Goal: Transaction & Acquisition: Purchase product/service

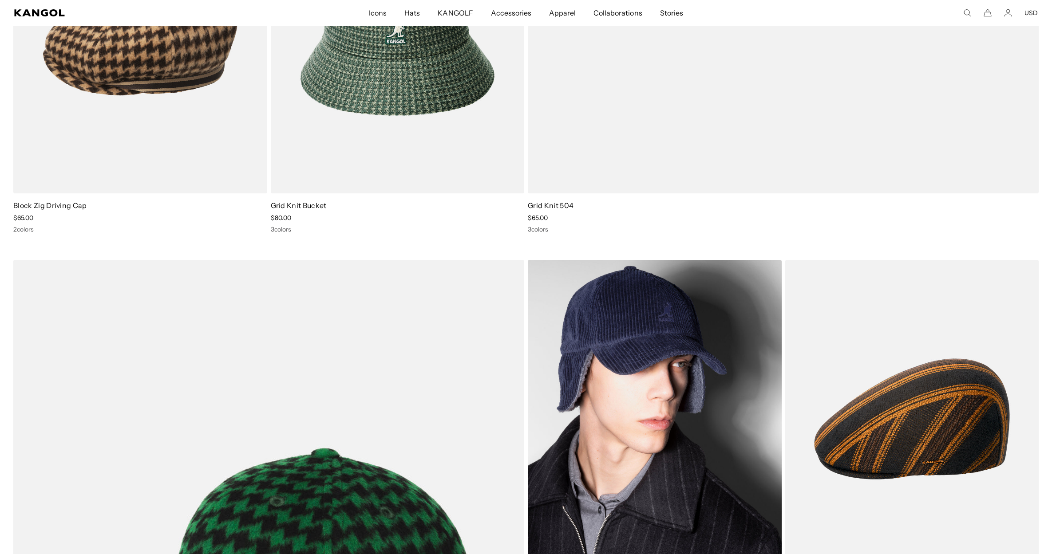
scroll to position [770, 0]
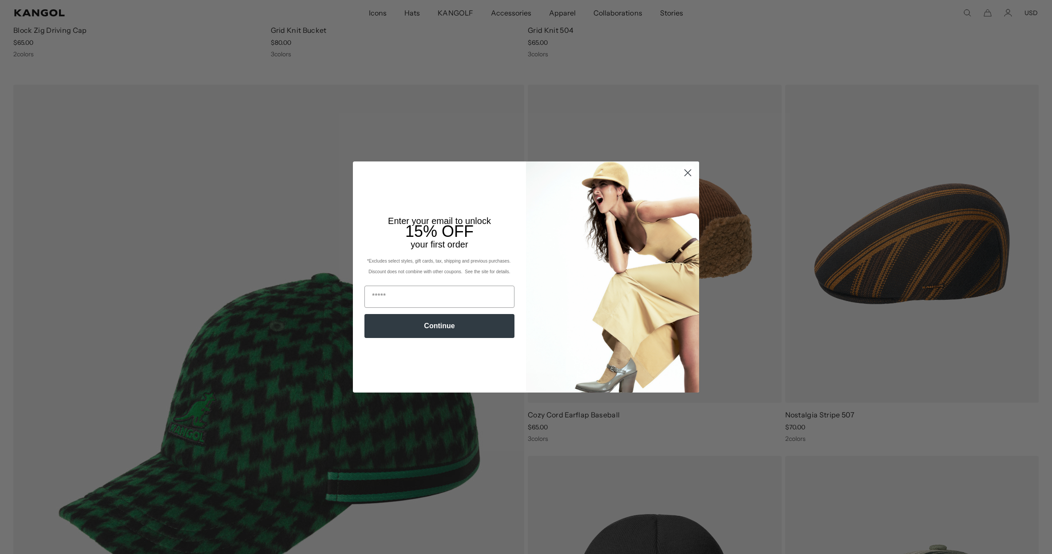
click at [687, 177] on circle "Close dialog" at bounding box center [688, 173] width 15 height 15
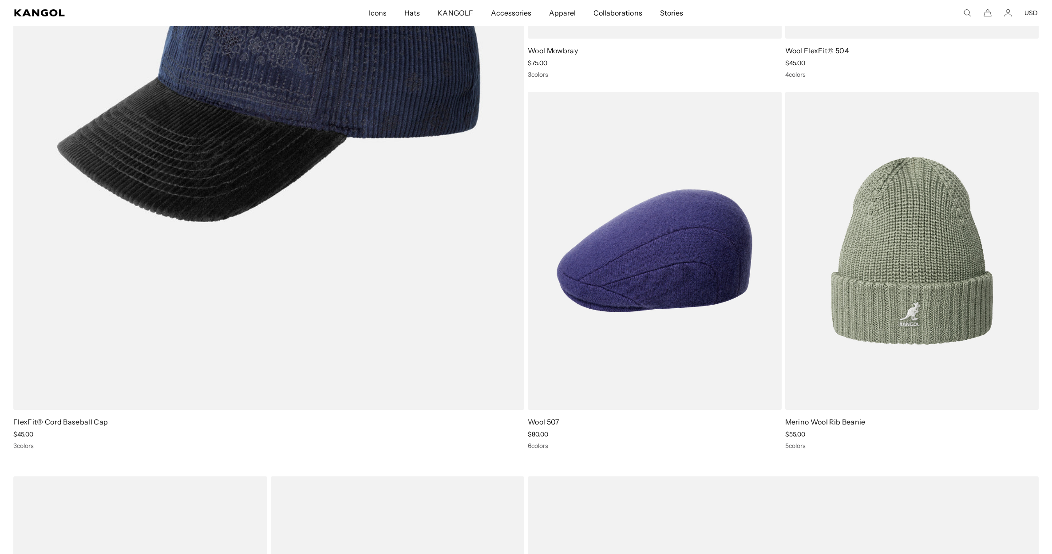
scroll to position [0, 183]
click at [967, 16] on icon "Search here" at bounding box center [967, 13] width 8 height 8
type input "*****"
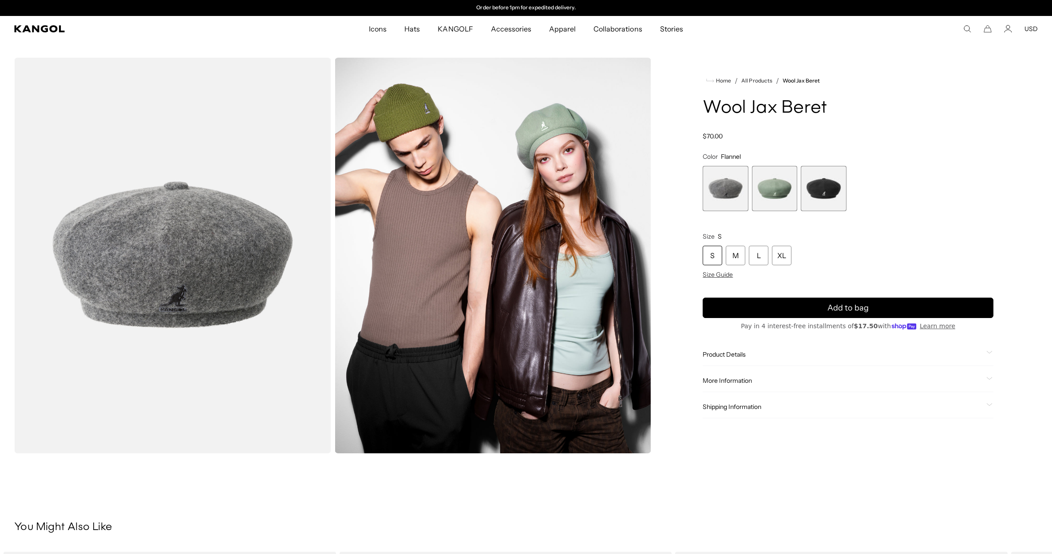
click at [830, 174] on span "3 of 3" at bounding box center [823, 188] width 45 height 45
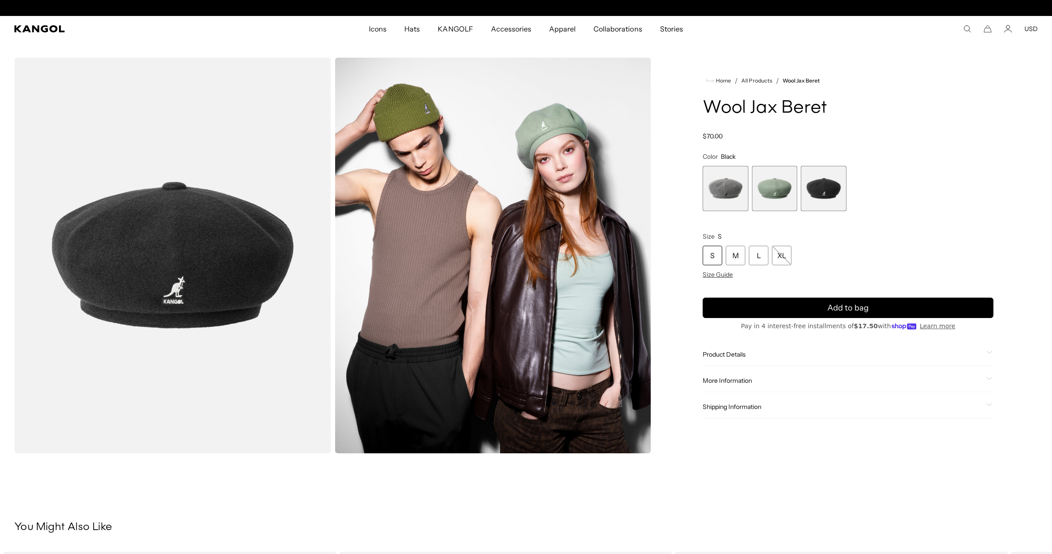
scroll to position [0, 183]
click at [829, 196] on span "3 of 3" at bounding box center [823, 188] width 45 height 45
click at [738, 191] on span "1 of 3" at bounding box center [725, 188] width 45 height 45
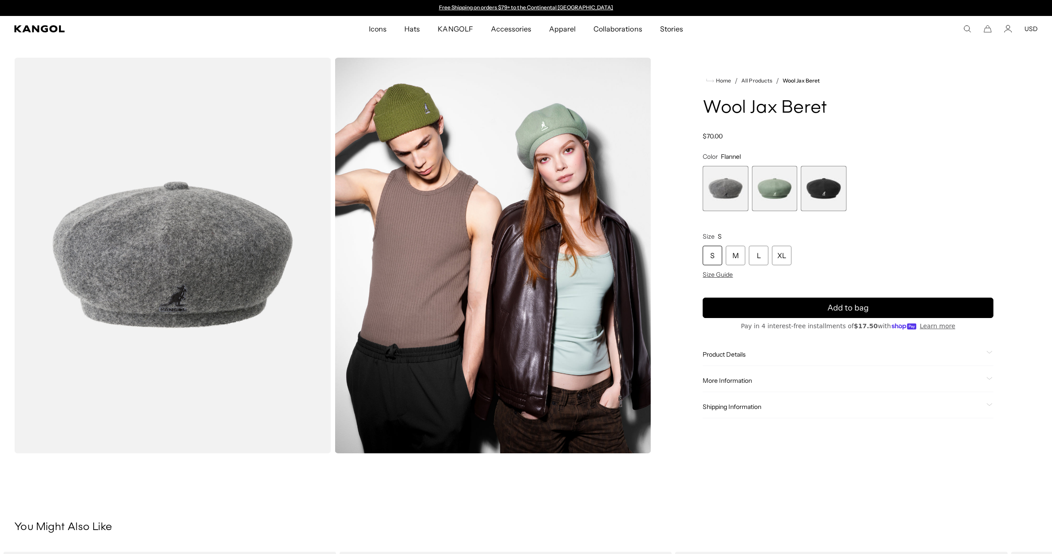
click at [844, 188] on span "3 of 3" at bounding box center [823, 188] width 45 height 45
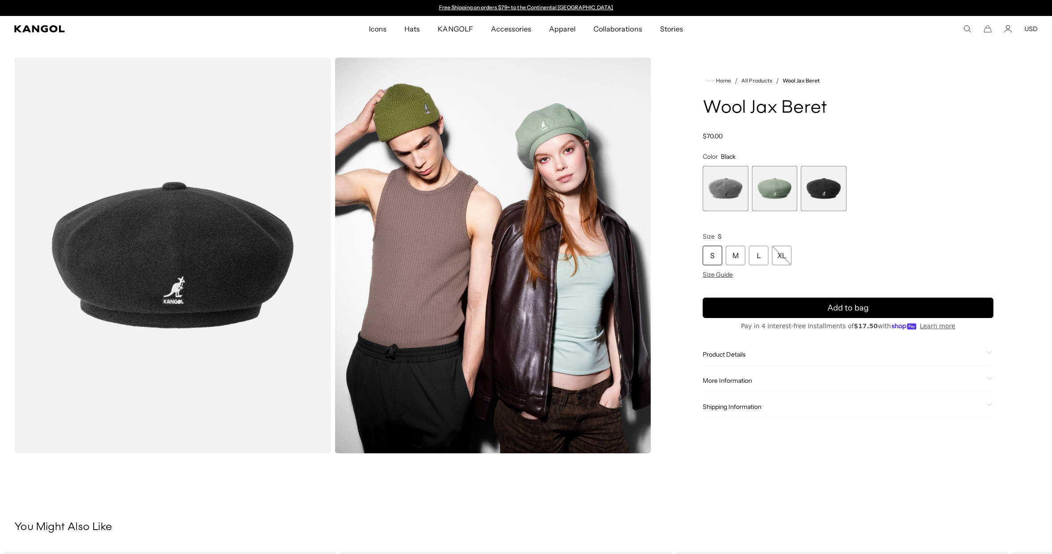
click at [820, 192] on span "3 of 3" at bounding box center [823, 188] width 45 height 45
click at [913, 121] on div "Wool Jax Beret Regular price $70.00 Regular price Sale price $70.00" at bounding box center [848, 120] width 291 height 42
click at [886, 153] on variant-selects "**********" at bounding box center [848, 216] width 291 height 126
click at [928, 167] on div "Flannel Variant sold out or unavailable Sage Green Variant sold out or unavaila…" at bounding box center [848, 188] width 291 height 45
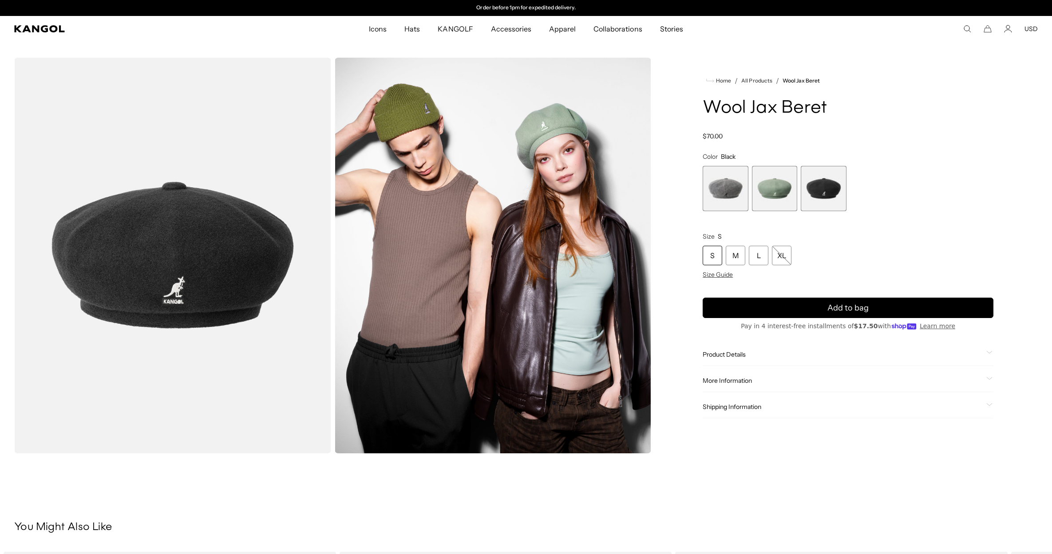
click at [837, 190] on span "3 of 3" at bounding box center [823, 188] width 45 height 45
click at [737, 253] on div "M" at bounding box center [736, 256] width 20 height 20
click at [710, 257] on div "S" at bounding box center [713, 256] width 20 height 20
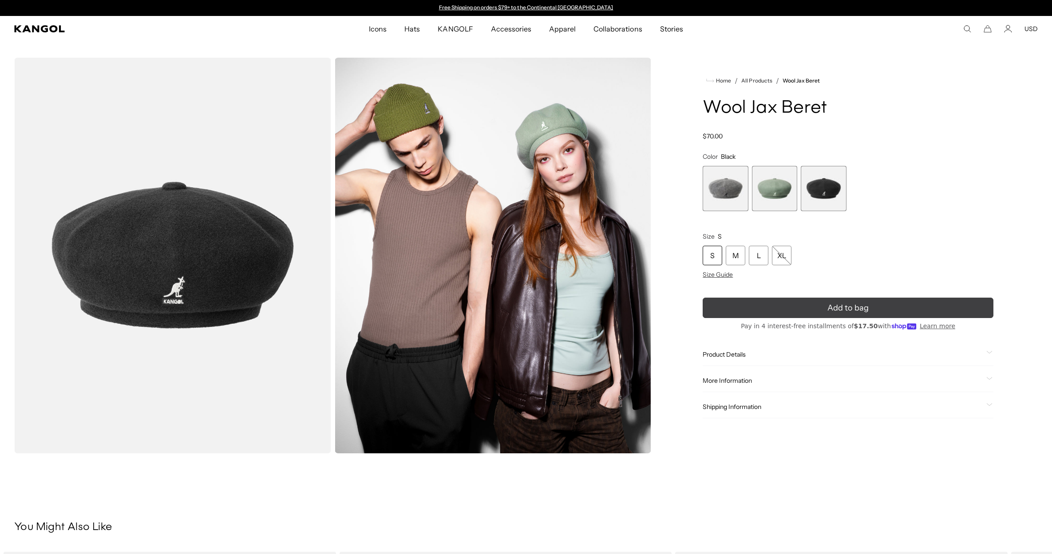
click at [812, 304] on button "Add to bag" at bounding box center [848, 308] width 291 height 20
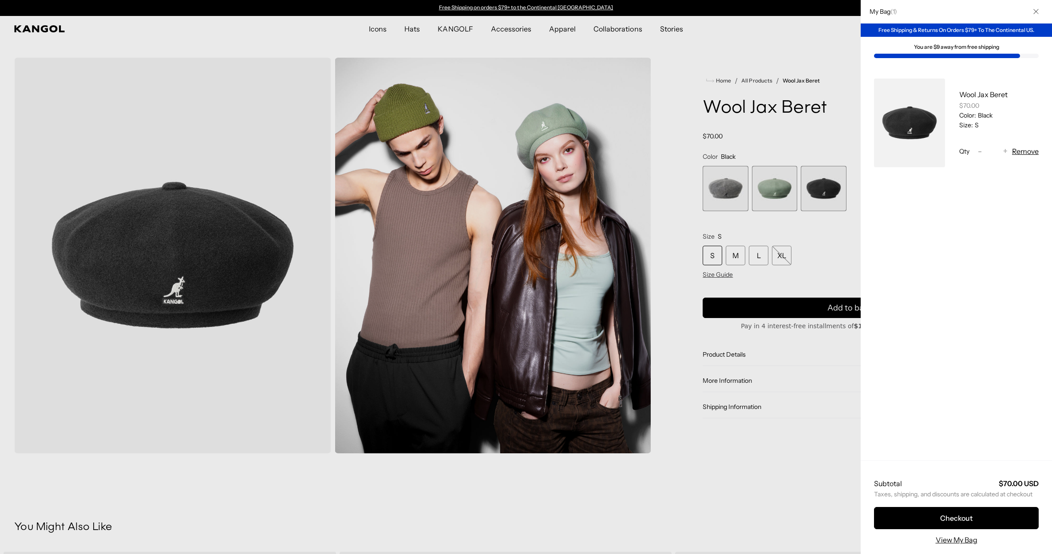
click at [738, 254] on div at bounding box center [526, 277] width 1052 height 554
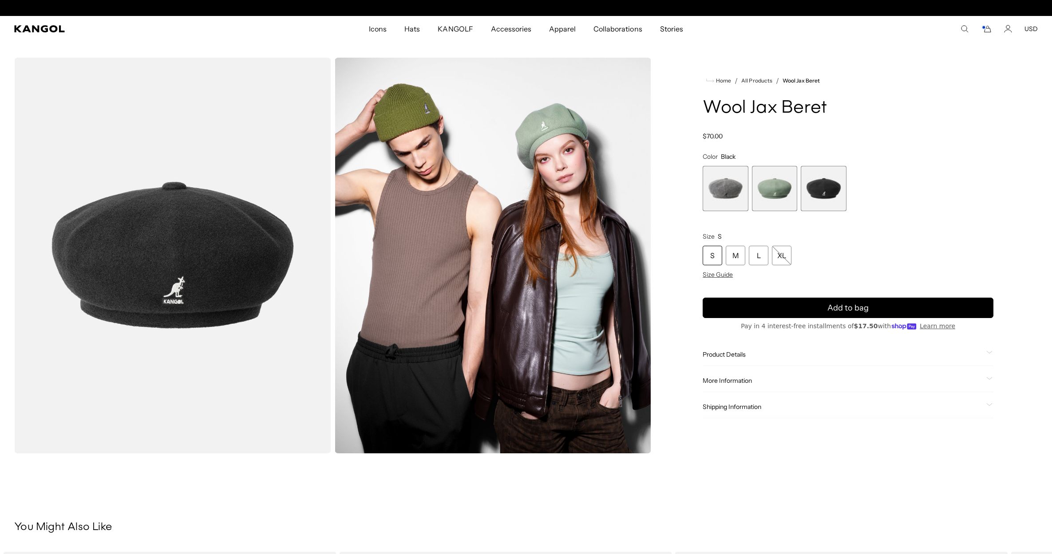
scroll to position [0, 183]
click at [738, 255] on div "M" at bounding box center [736, 256] width 20 height 20
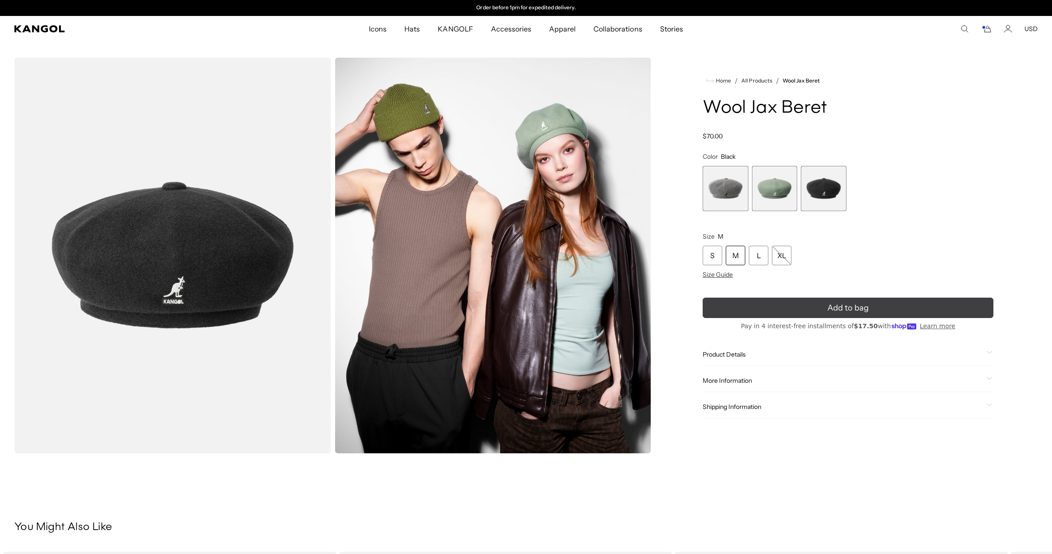
click at [805, 308] on button "Add to bag" at bounding box center [848, 308] width 291 height 20
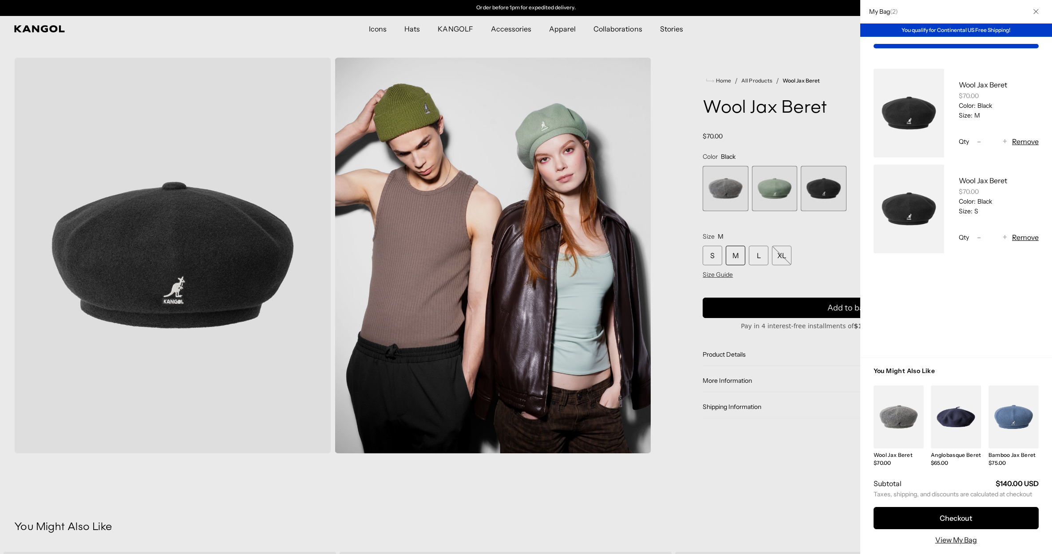
click at [758, 257] on div at bounding box center [526, 277] width 1052 height 554
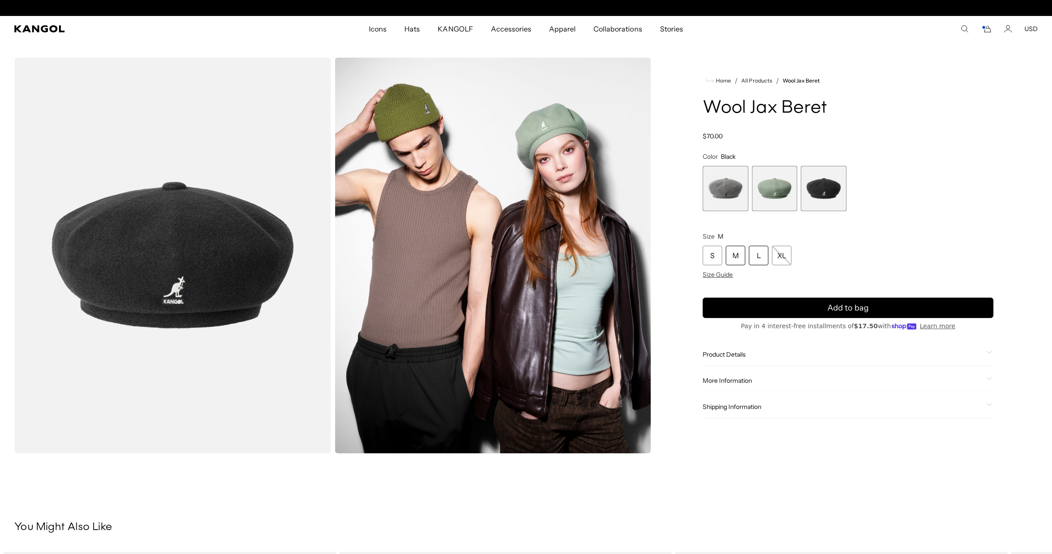
click at [763, 255] on div "L" at bounding box center [759, 256] width 20 height 20
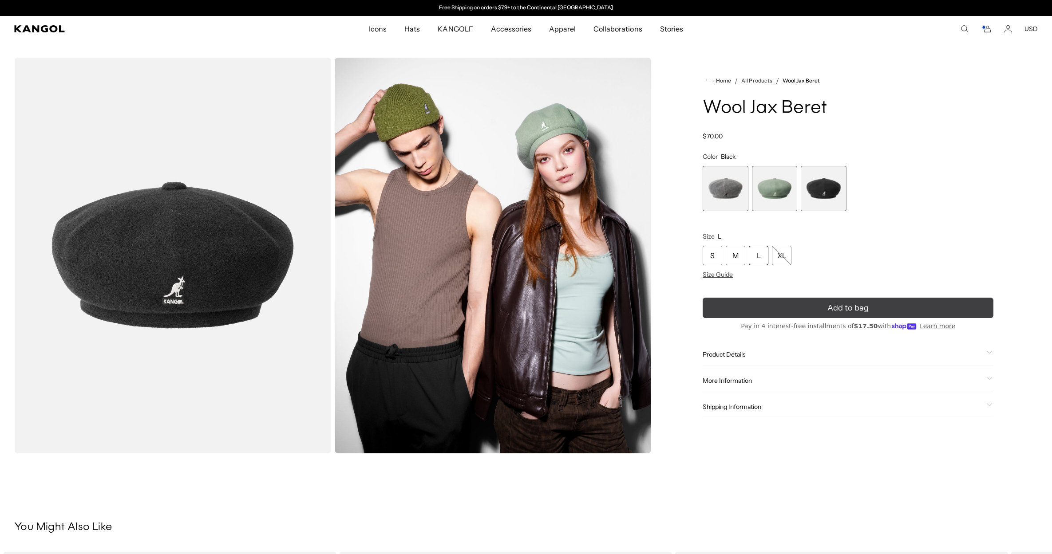
click at [813, 306] on button "Add to bag" at bounding box center [848, 308] width 291 height 20
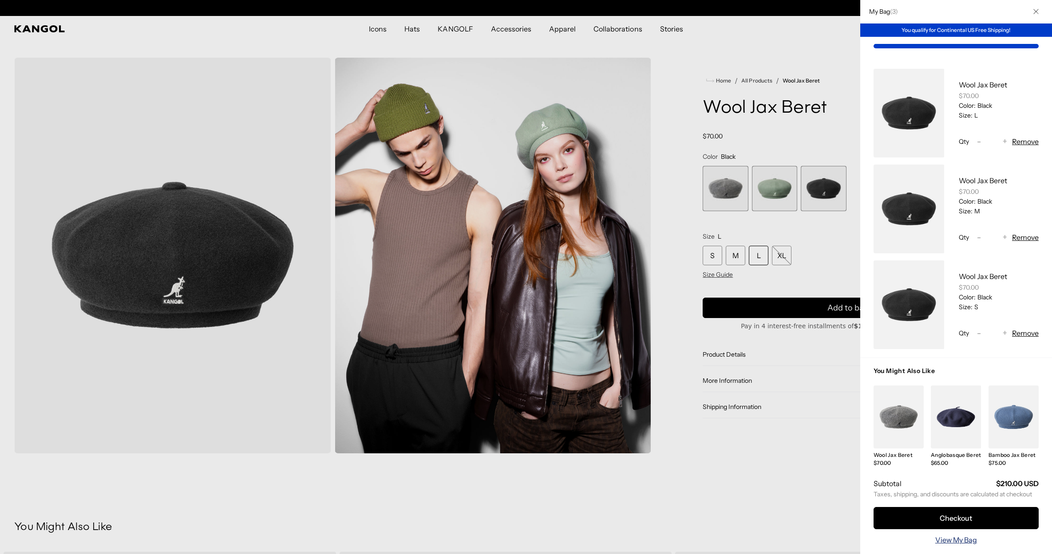
scroll to position [0, 183]
click at [955, 544] on link "View My Bag" at bounding box center [956, 540] width 42 height 11
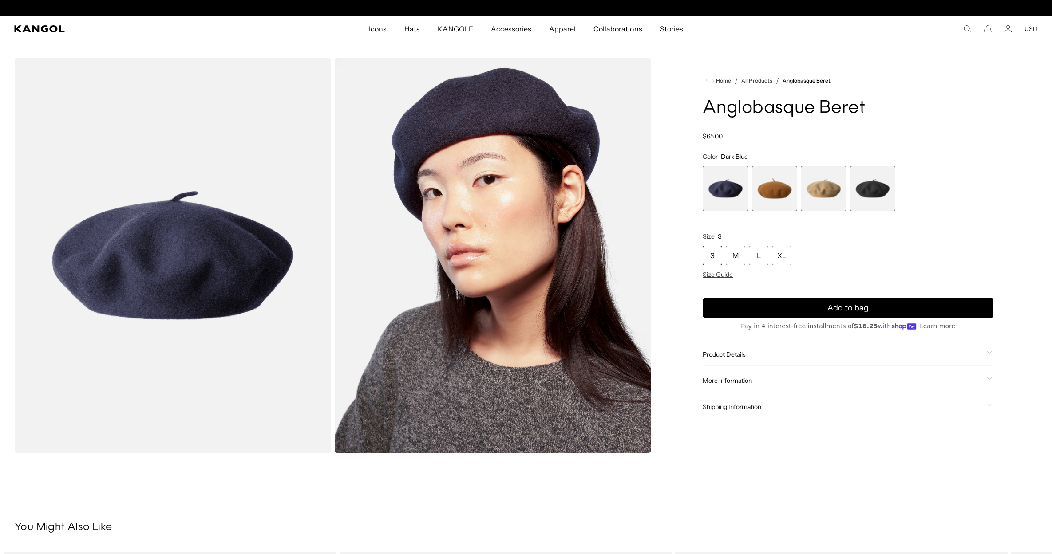
scroll to position [0, 183]
click at [873, 186] on span "4 of 4" at bounding box center [872, 188] width 45 height 45
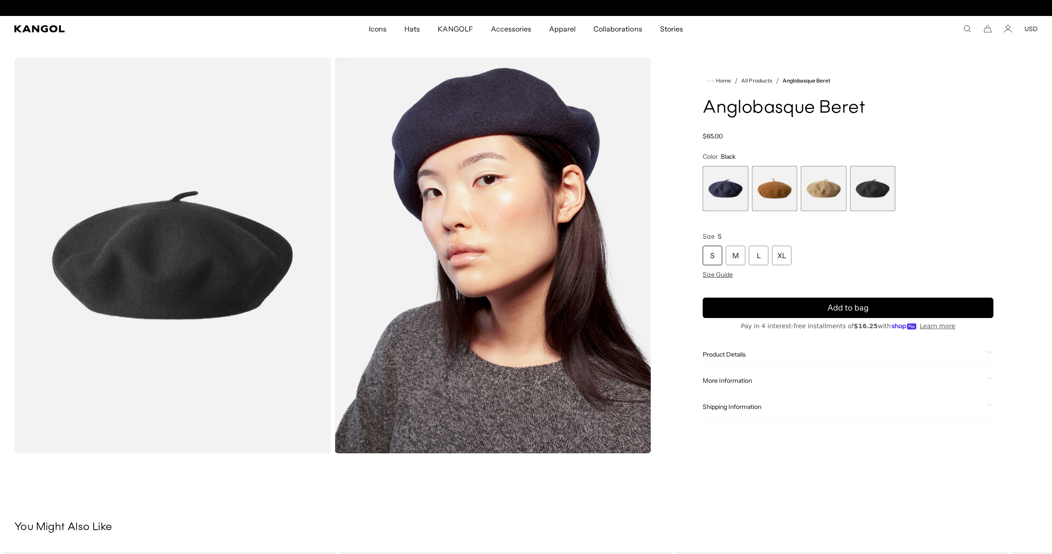
click at [236, 253] on img "Gallery Viewer" at bounding box center [172, 256] width 317 height 396
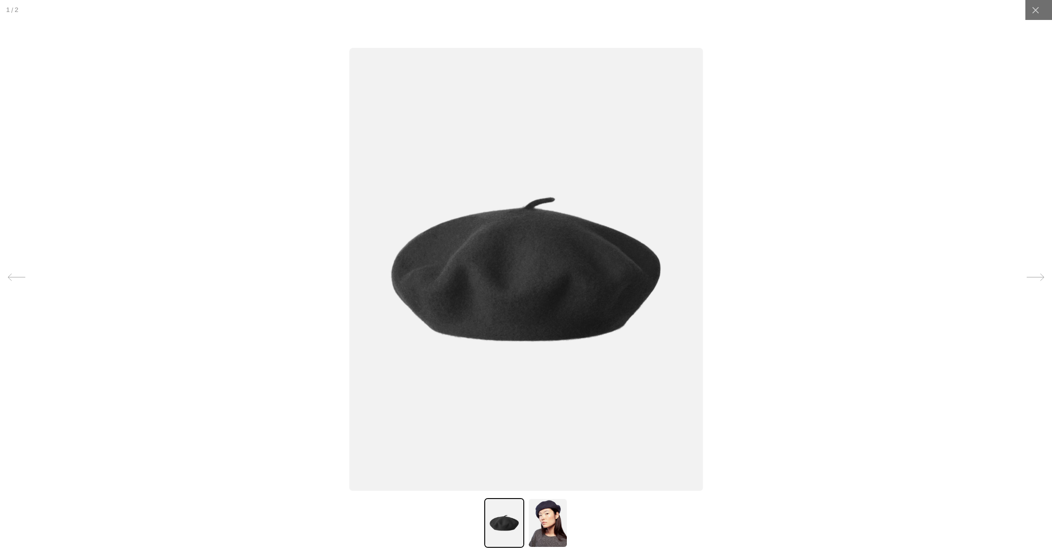
click at [1033, 276] on icon at bounding box center [1036, 278] width 18 height 18
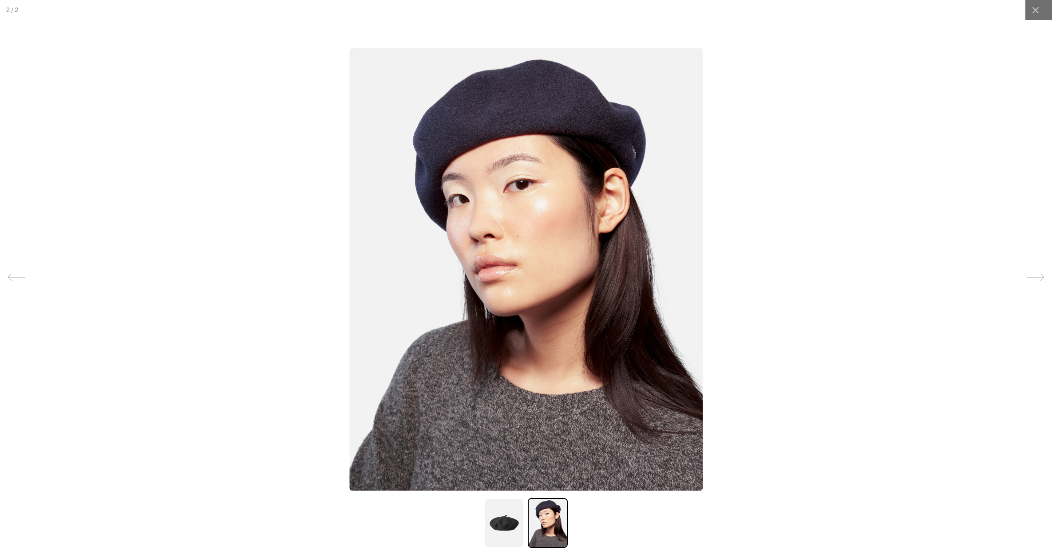
click at [1033, 276] on icon at bounding box center [1036, 278] width 18 height 18
click at [882, 193] on div at bounding box center [526, 277] width 1052 height 554
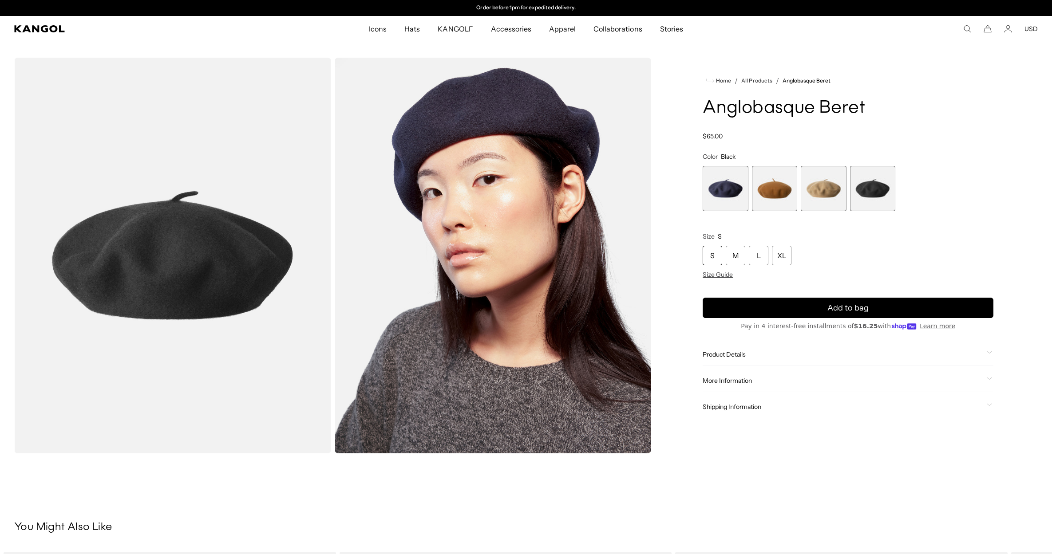
click at [875, 188] on span "4 of 4" at bounding box center [872, 188] width 45 height 45
click at [813, 196] on span "3 of 4" at bounding box center [823, 188] width 45 height 45
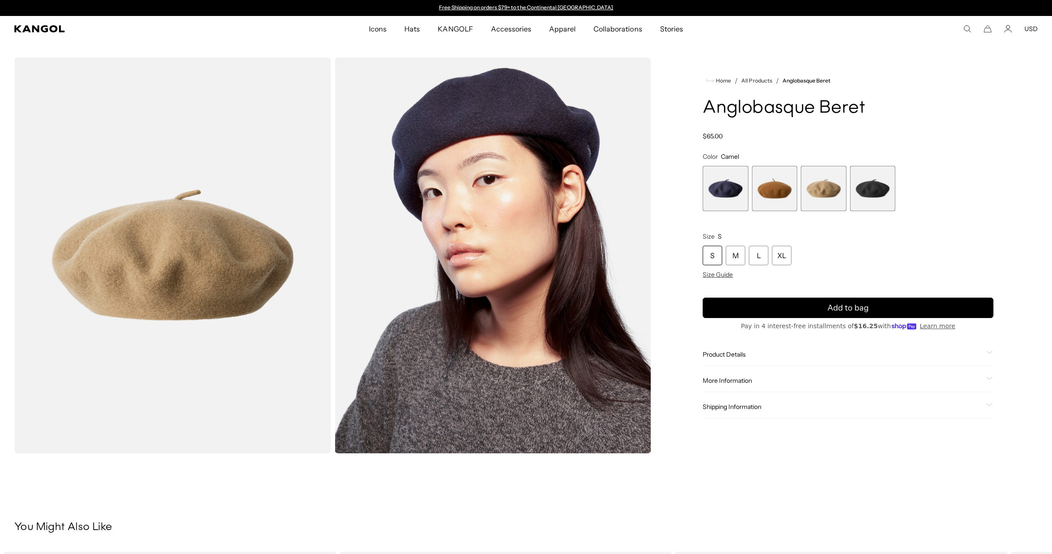
click at [751, 201] on div "Dark Blue Variant sold out or unavailable Rustic Caramel Variant sold out or un…" at bounding box center [848, 188] width 291 height 45
click at [777, 197] on span "2 of 4" at bounding box center [774, 188] width 45 height 45
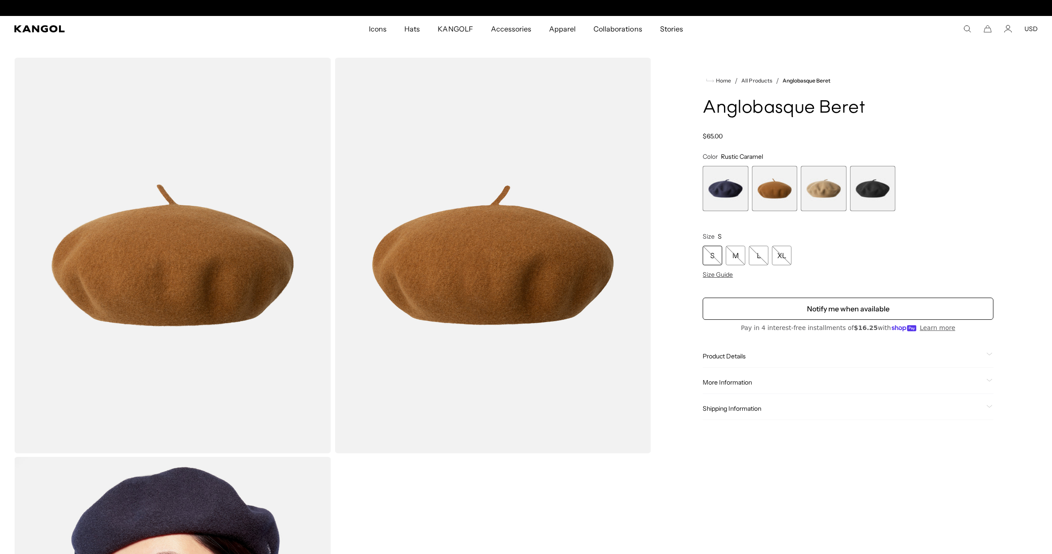
scroll to position [0, 183]
click at [720, 182] on span "1 of 4" at bounding box center [725, 188] width 45 height 45
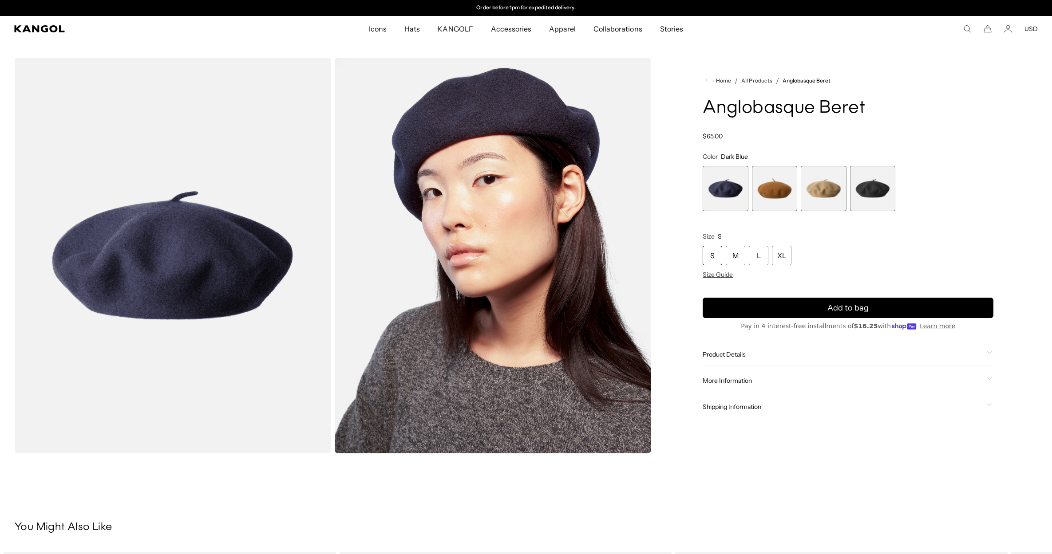
click at [867, 187] on span "4 of 4" at bounding box center [872, 188] width 45 height 45
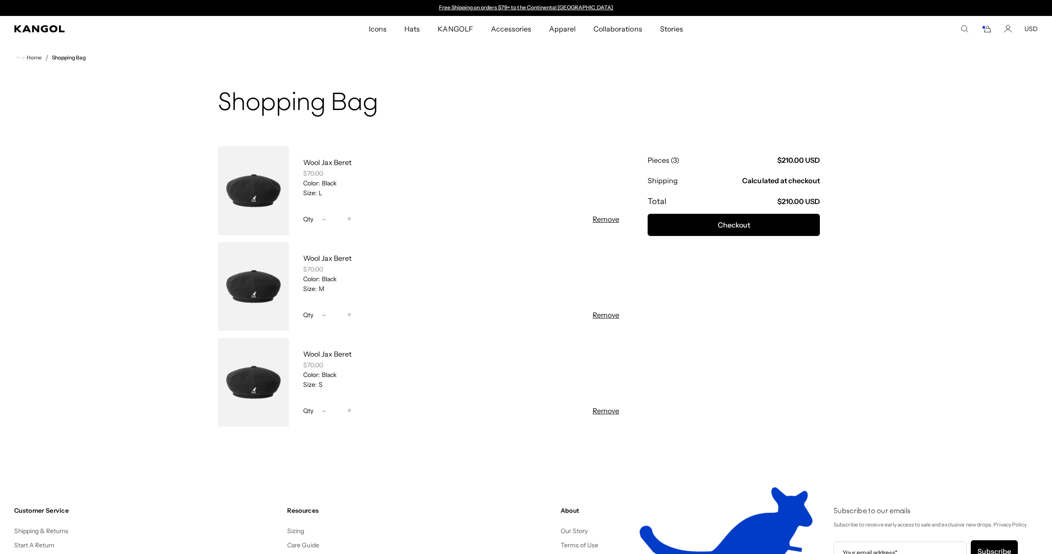
click at [346, 316] on button "Increase quantity for Wool Jax Beret +" at bounding box center [349, 315] width 13 height 11
type input "*"
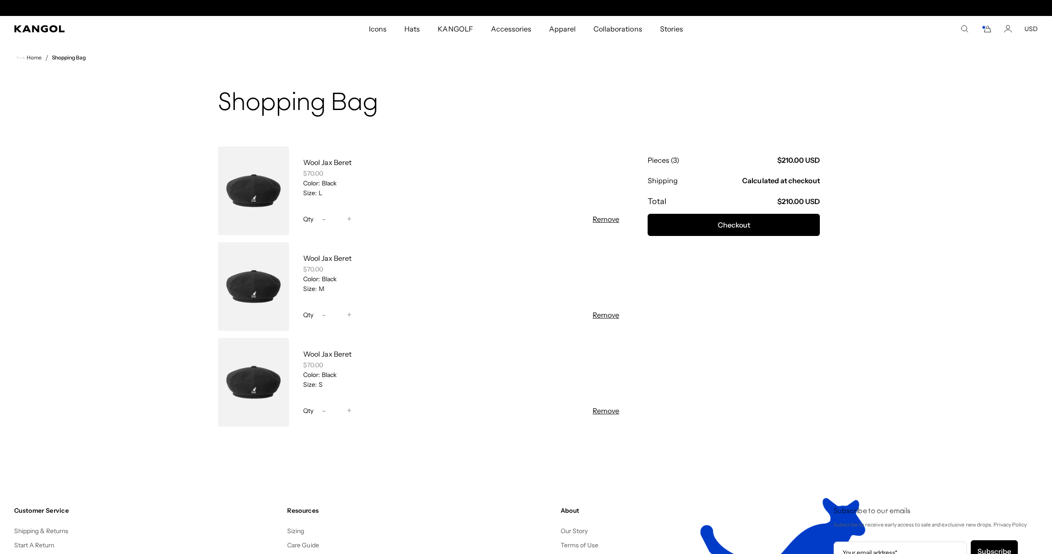
scroll to position [0, 183]
click at [348, 412] on span "+" at bounding box center [349, 411] width 4 height 12
type input "*"
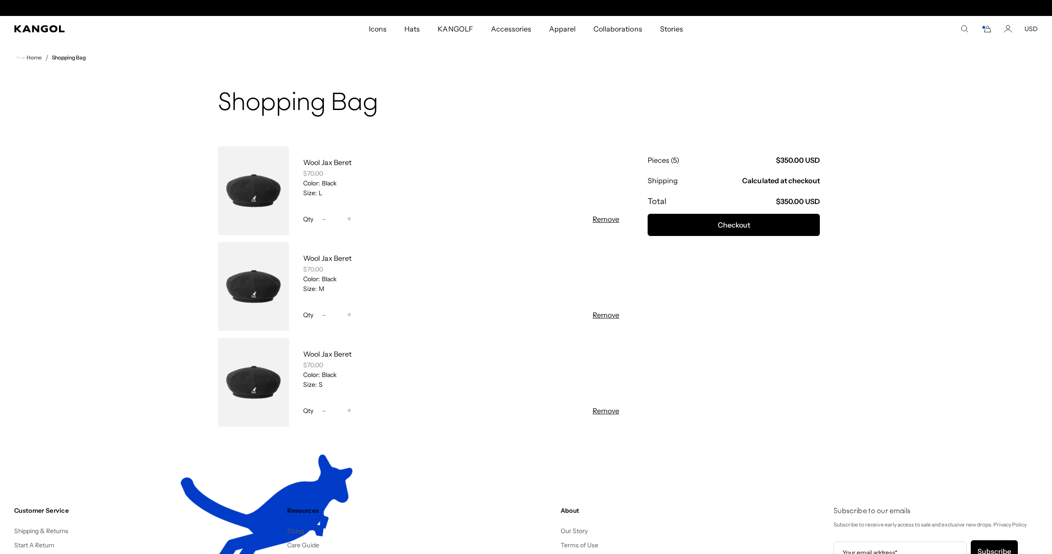
click at [348, 412] on span "+" at bounding box center [349, 411] width 4 height 12
type input "*"
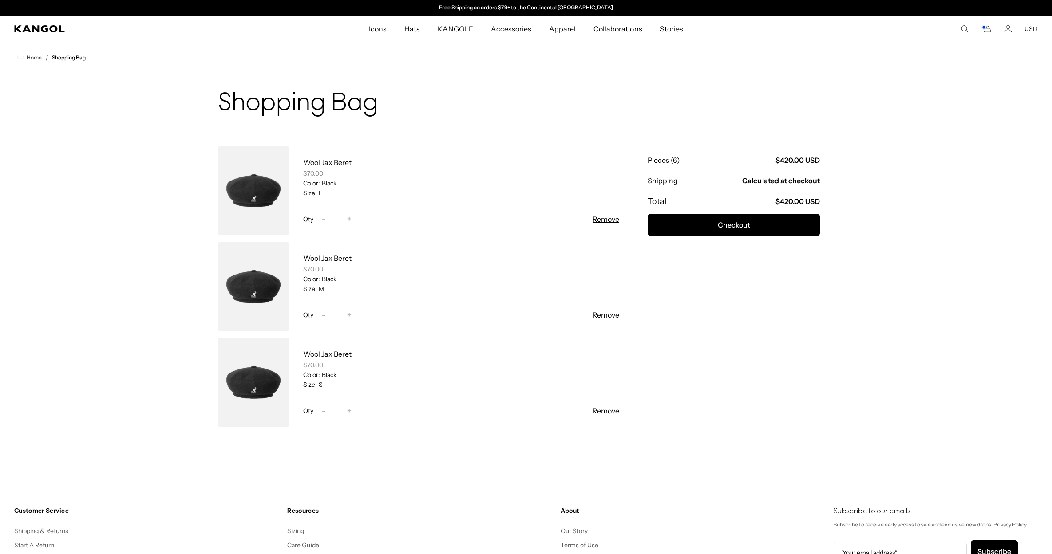
click at [352, 313] on span "+" at bounding box center [349, 315] width 4 height 12
type input "*"
click at [841, 222] on div "Shopping Bag Wool Jax Beret $70.00 Color: Black Size: L Qty Decrease quantity f…" at bounding box center [525, 273] width 637 height 366
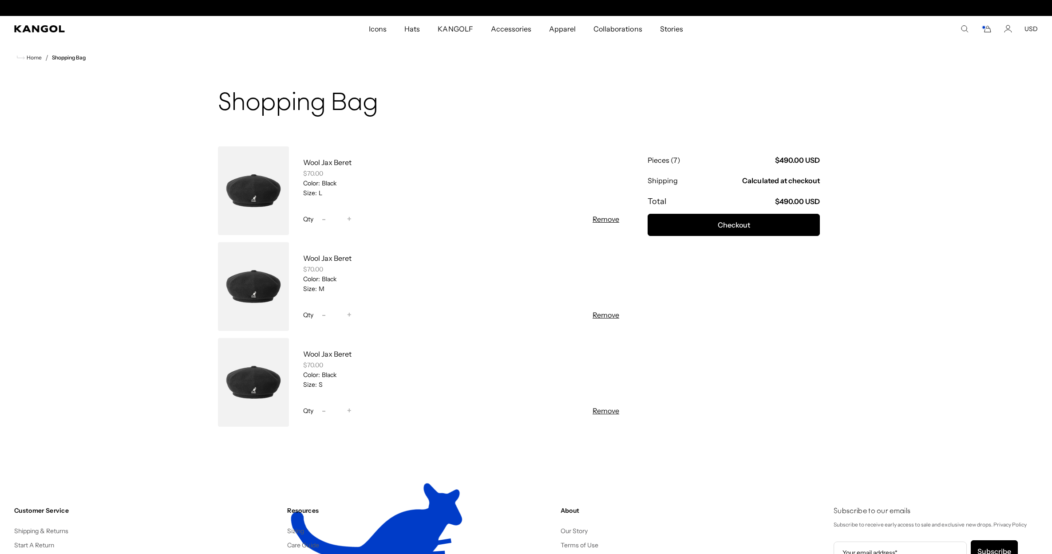
scroll to position [0, 183]
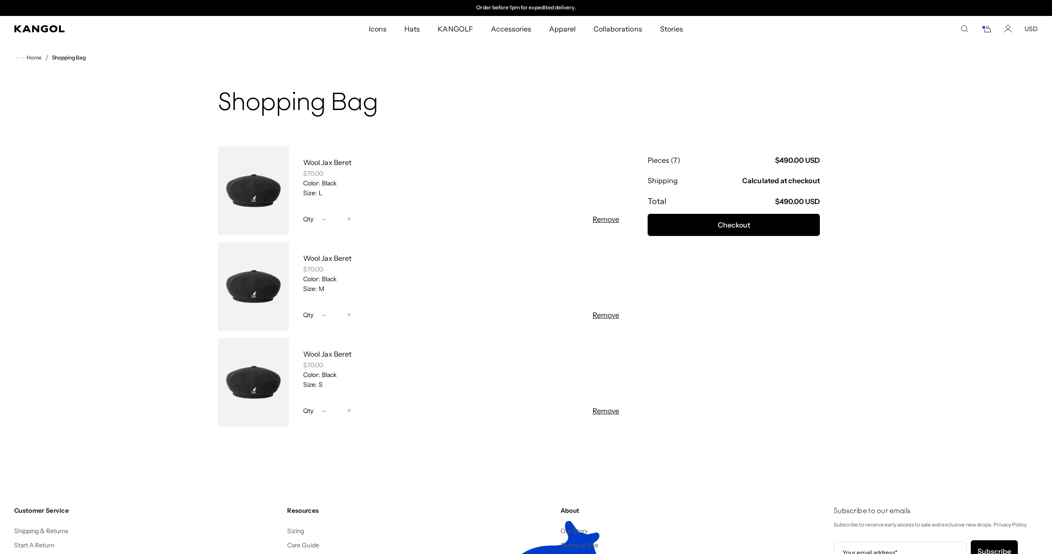
click at [933, 222] on main-cart "Shopping Bag Wool Jax Beret $70.00 Color: Black Size: L Qty Decrease quantity f…" at bounding box center [526, 273] width 1052 height 398
click at [887, 245] on main-cart "Shopping Bag Wool Jax Beret $70.00 Color: Black Size: L Qty Decrease quantity f…" at bounding box center [526, 273] width 1052 height 398
click at [350, 313] on span "+" at bounding box center [349, 315] width 4 height 12
type input "*"
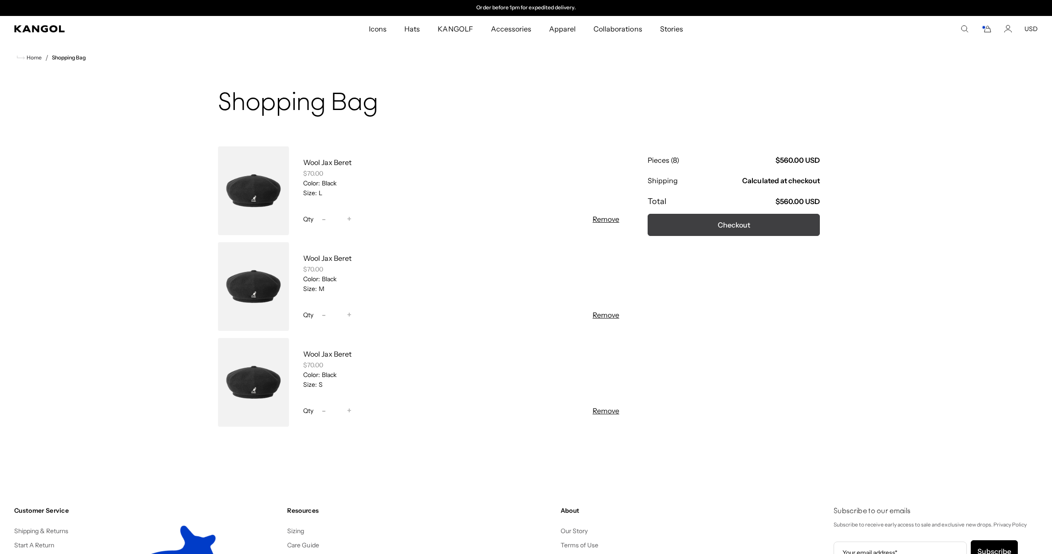
click at [776, 219] on button "Checkout" at bounding box center [734, 225] width 172 height 22
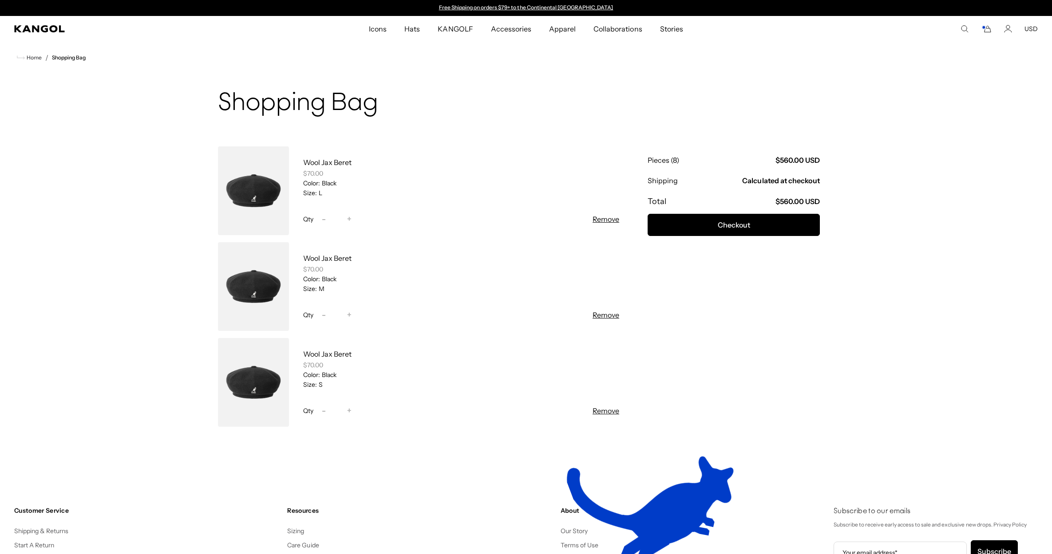
scroll to position [0, 183]
click at [350, 410] on span "+" at bounding box center [349, 411] width 4 height 12
type input "*"
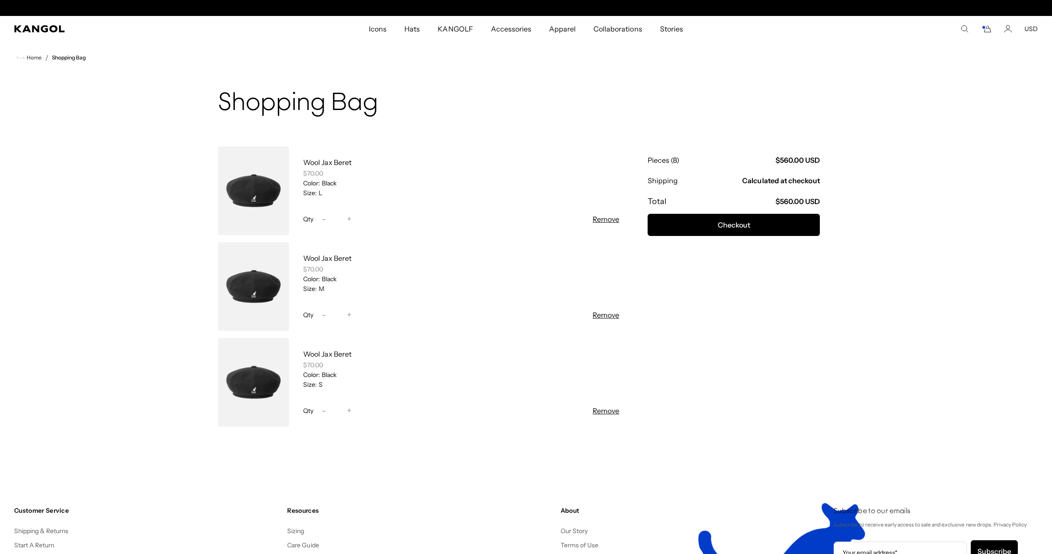
scroll to position [0, 0]
click at [324, 411] on span "-" at bounding box center [324, 411] width 4 height 12
type input "*"
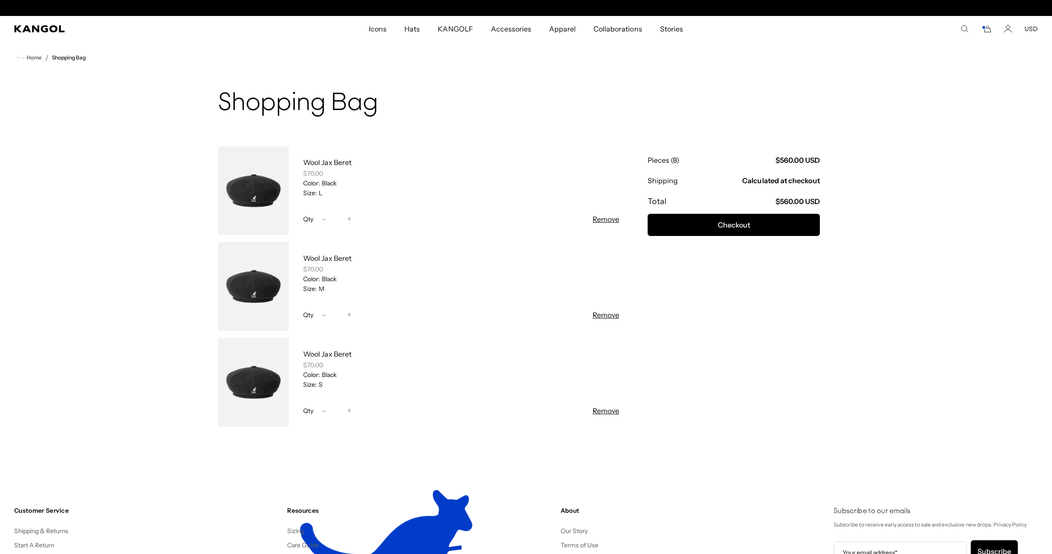
scroll to position [0, 183]
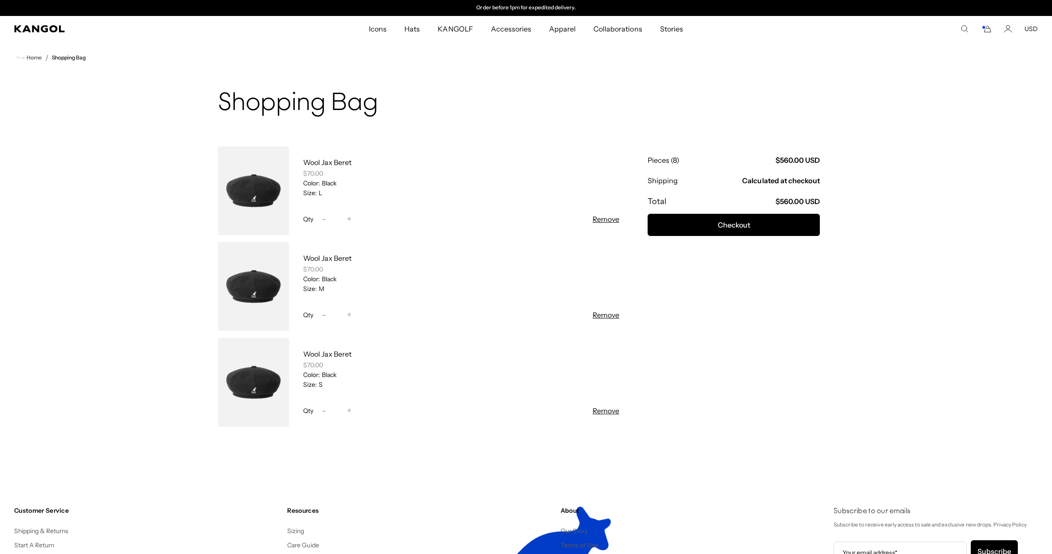
click at [324, 314] on span "-" at bounding box center [324, 315] width 4 height 12
type input "*"
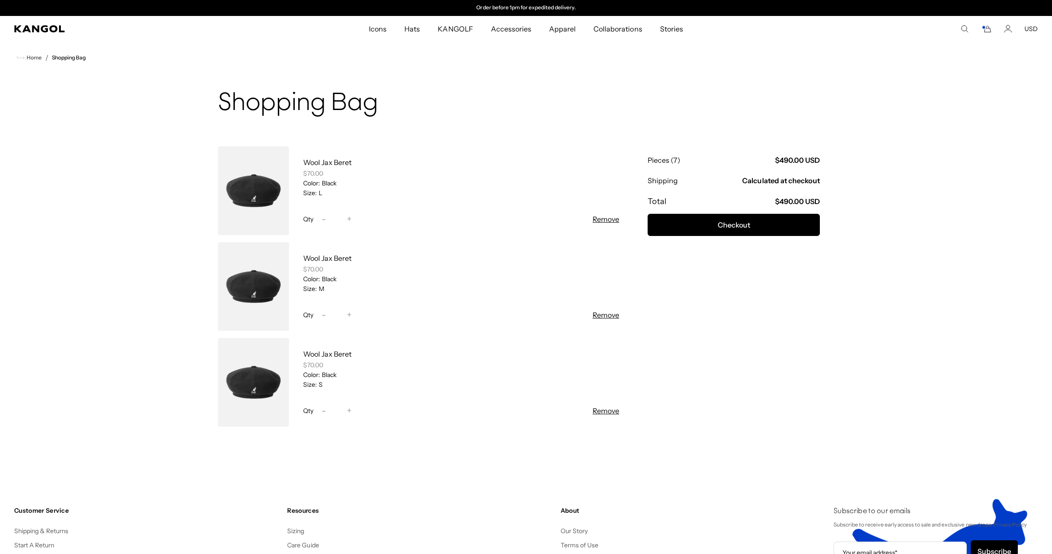
click at [349, 409] on span "+" at bounding box center [349, 411] width 4 height 12
type input "*"
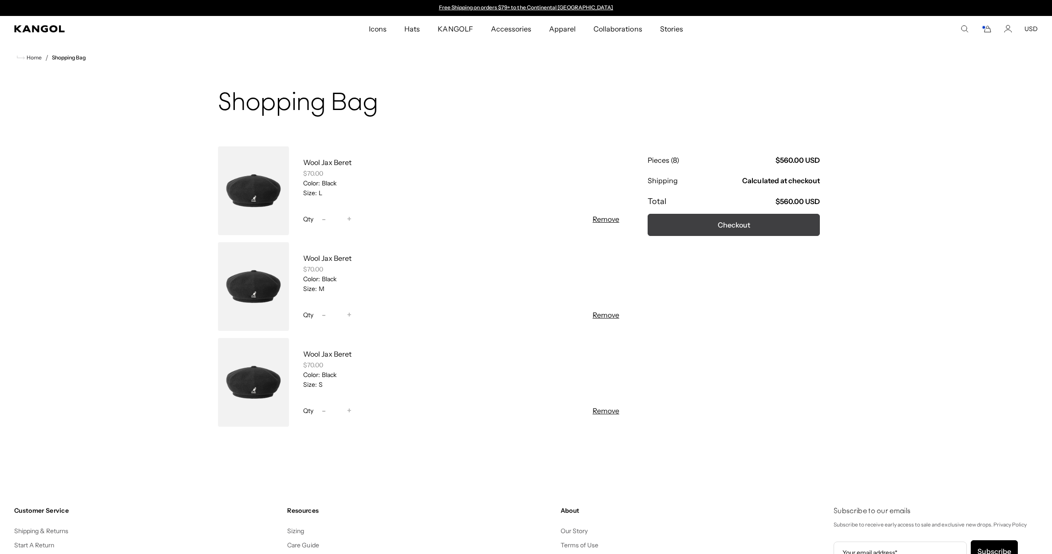
click at [770, 226] on button "Checkout" at bounding box center [734, 225] width 172 height 22
